Goal: Task Accomplishment & Management: Manage account settings

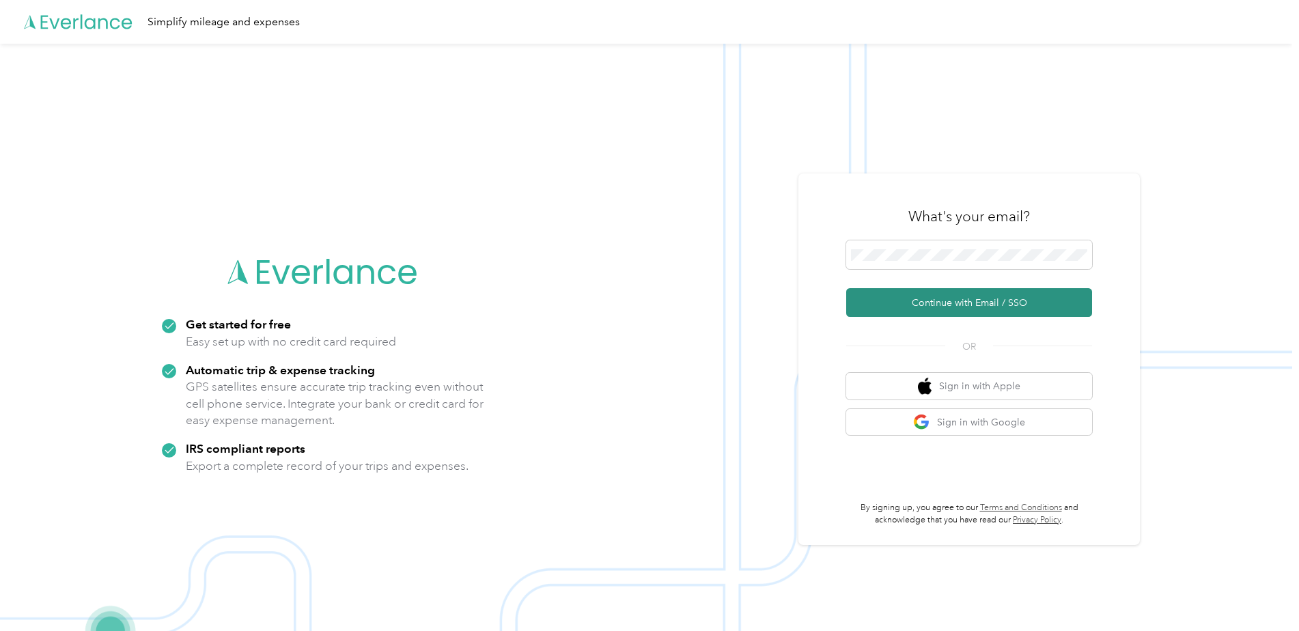
click at [963, 297] on button "Continue with Email / SSO" at bounding box center [969, 302] width 246 height 29
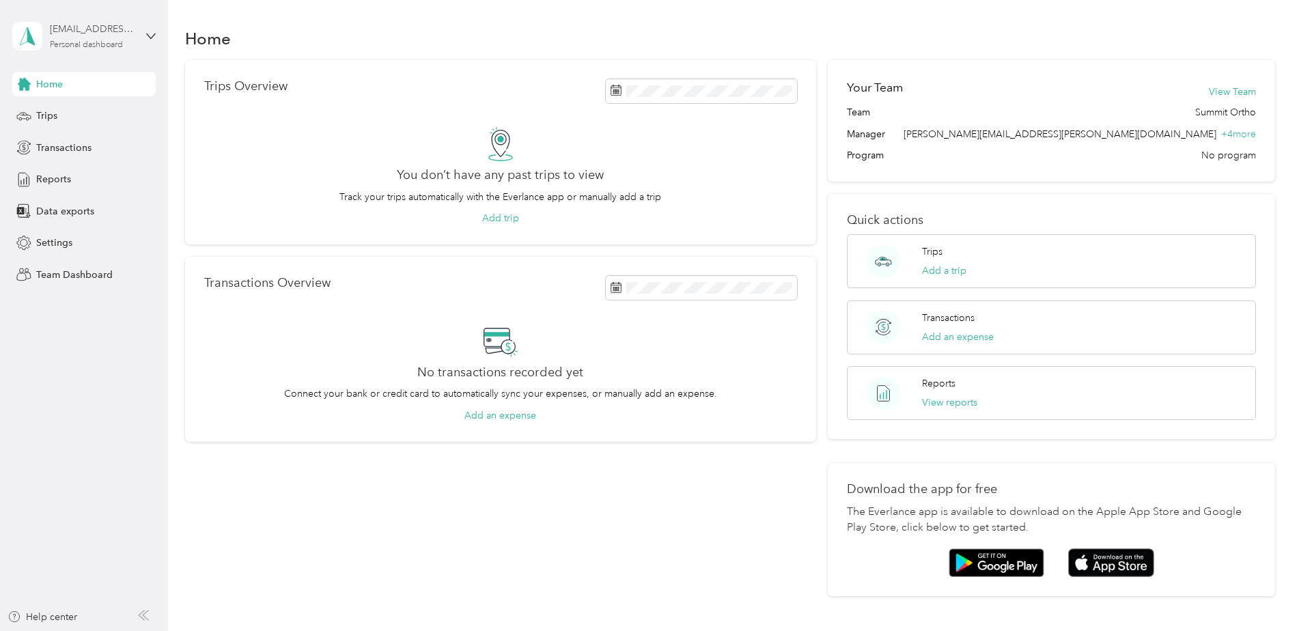
click at [86, 35] on div "[EMAIL_ADDRESS][DOMAIN_NAME]" at bounding box center [92, 29] width 85 height 14
click at [93, 117] on div "Team dashboard" at bounding box center [156, 112] width 268 height 24
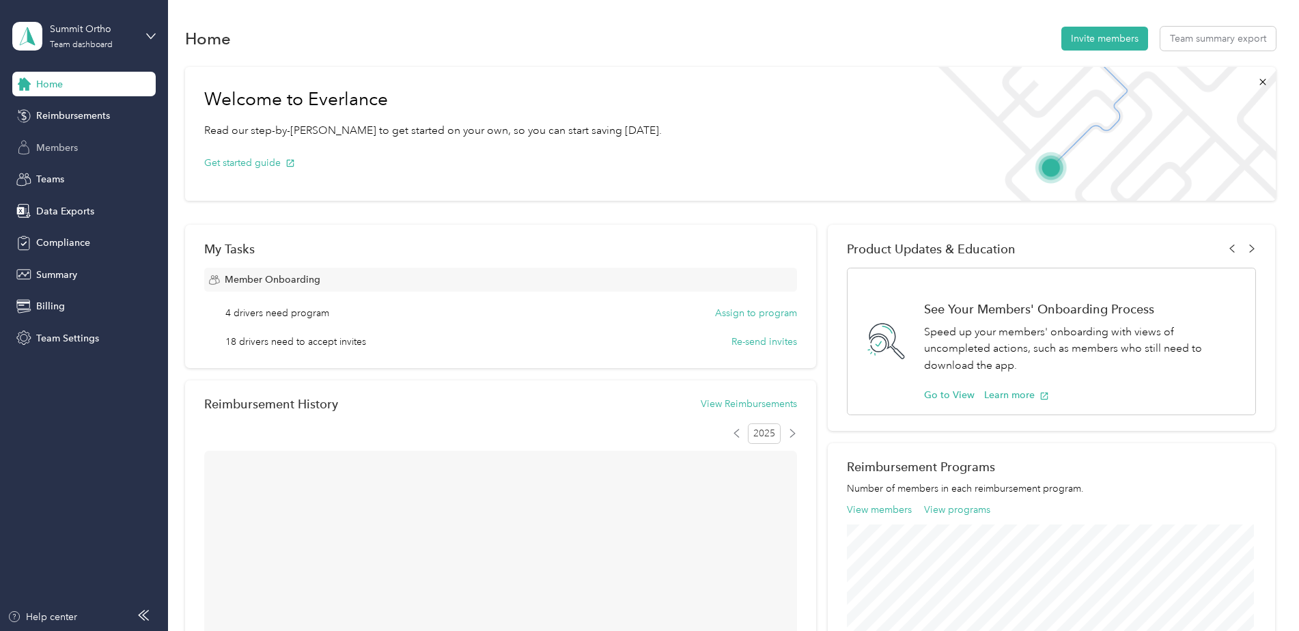
click at [72, 150] on span "Members" at bounding box center [57, 148] width 42 height 14
